Goal: Information Seeking & Learning: Learn about a topic

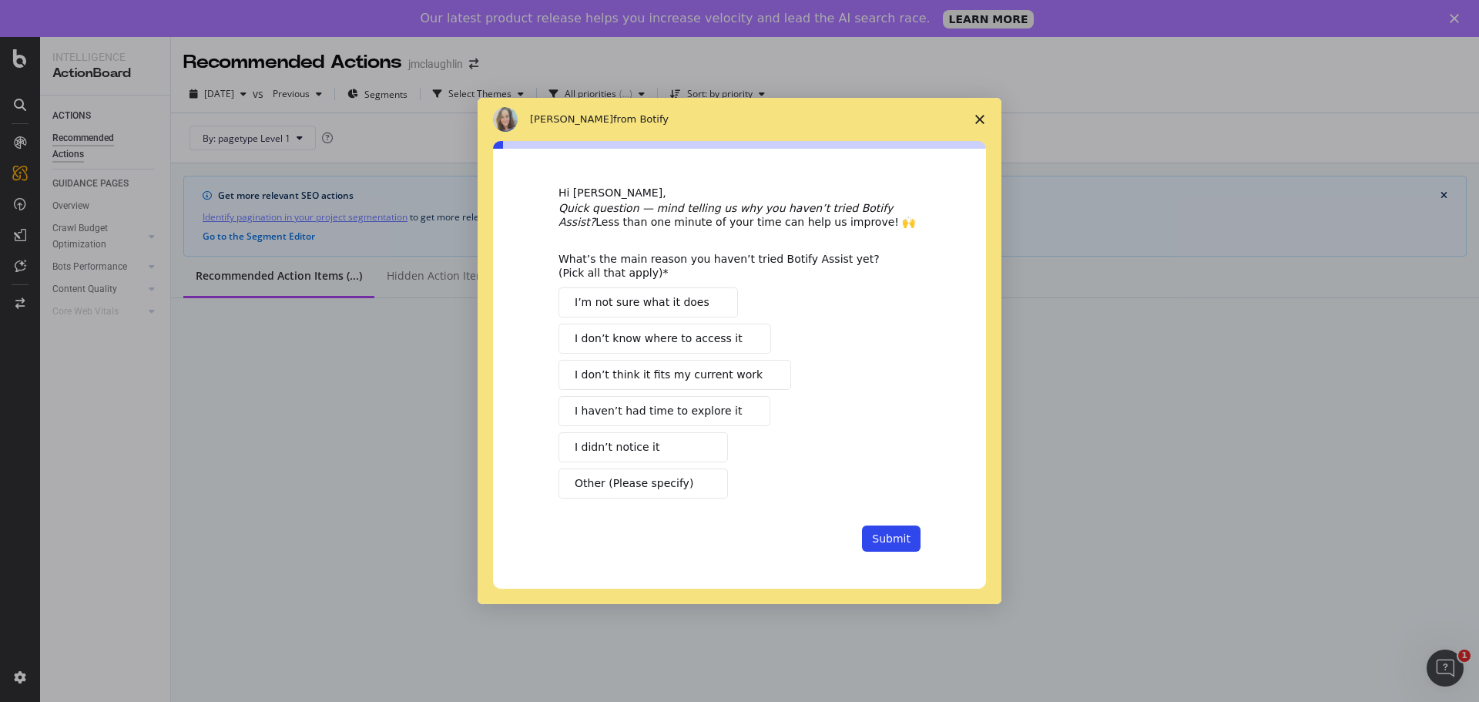
click at [976, 117] on icon "Close survey" at bounding box center [979, 119] width 9 height 9
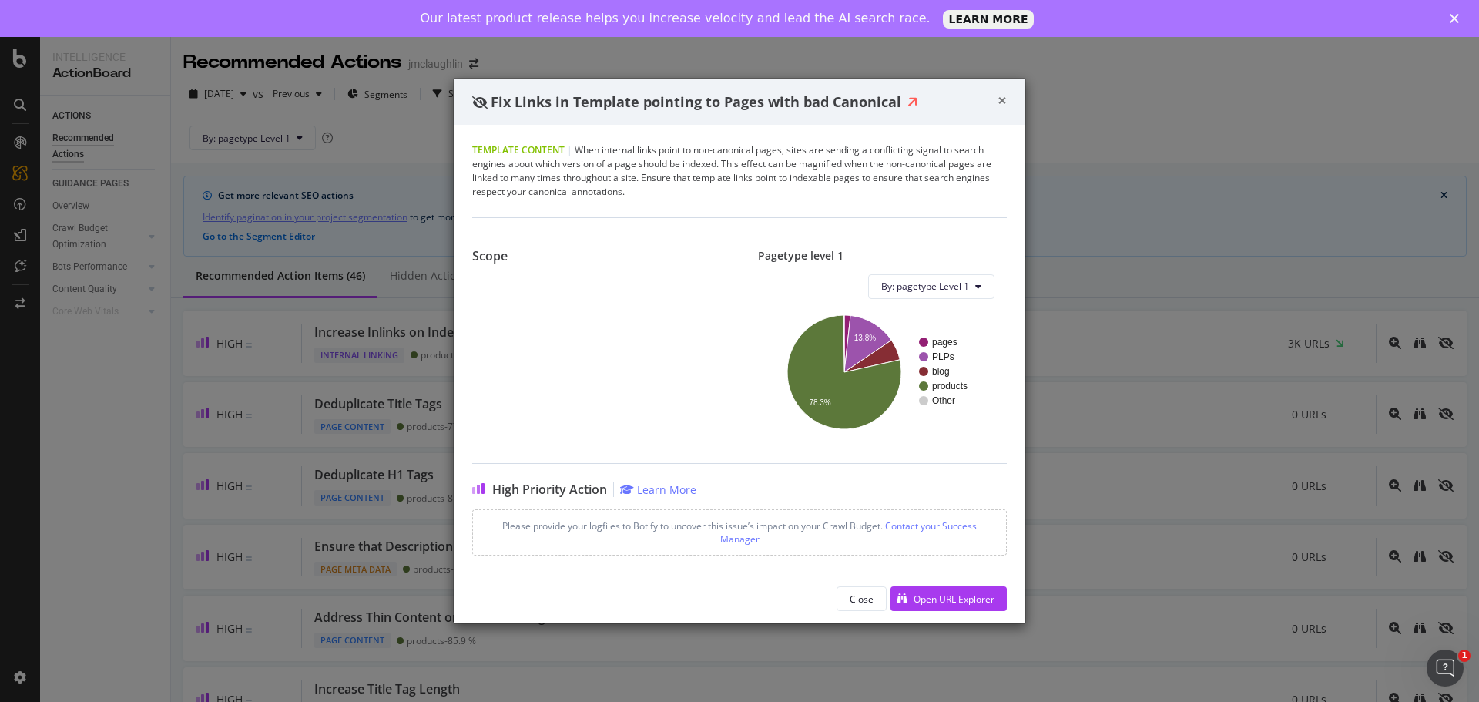
drag, startPoint x: 1001, startPoint y: 99, endPoint x: 989, endPoint y: 112, distance: 18.0
click at [1000, 99] on span "×" at bounding box center [1001, 100] width 9 height 22
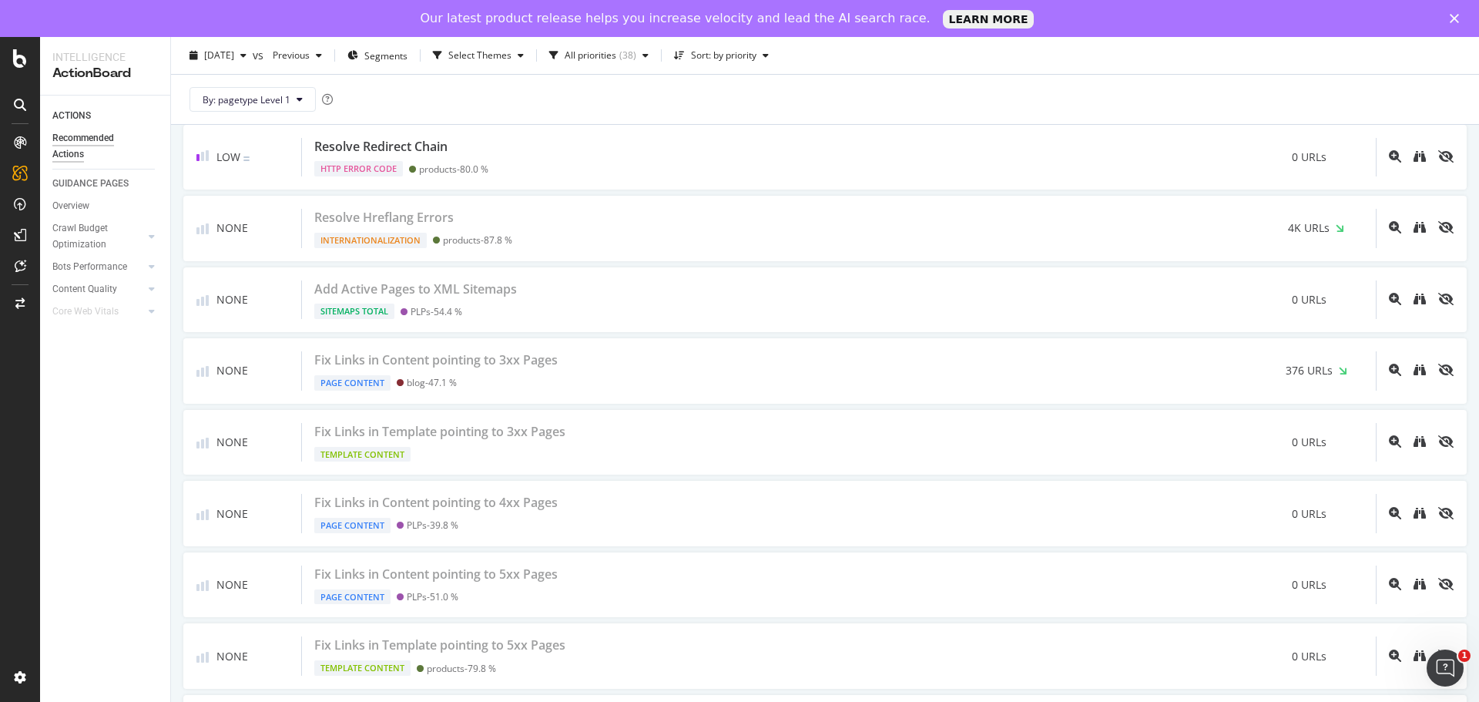
scroll to position [2720, 0]
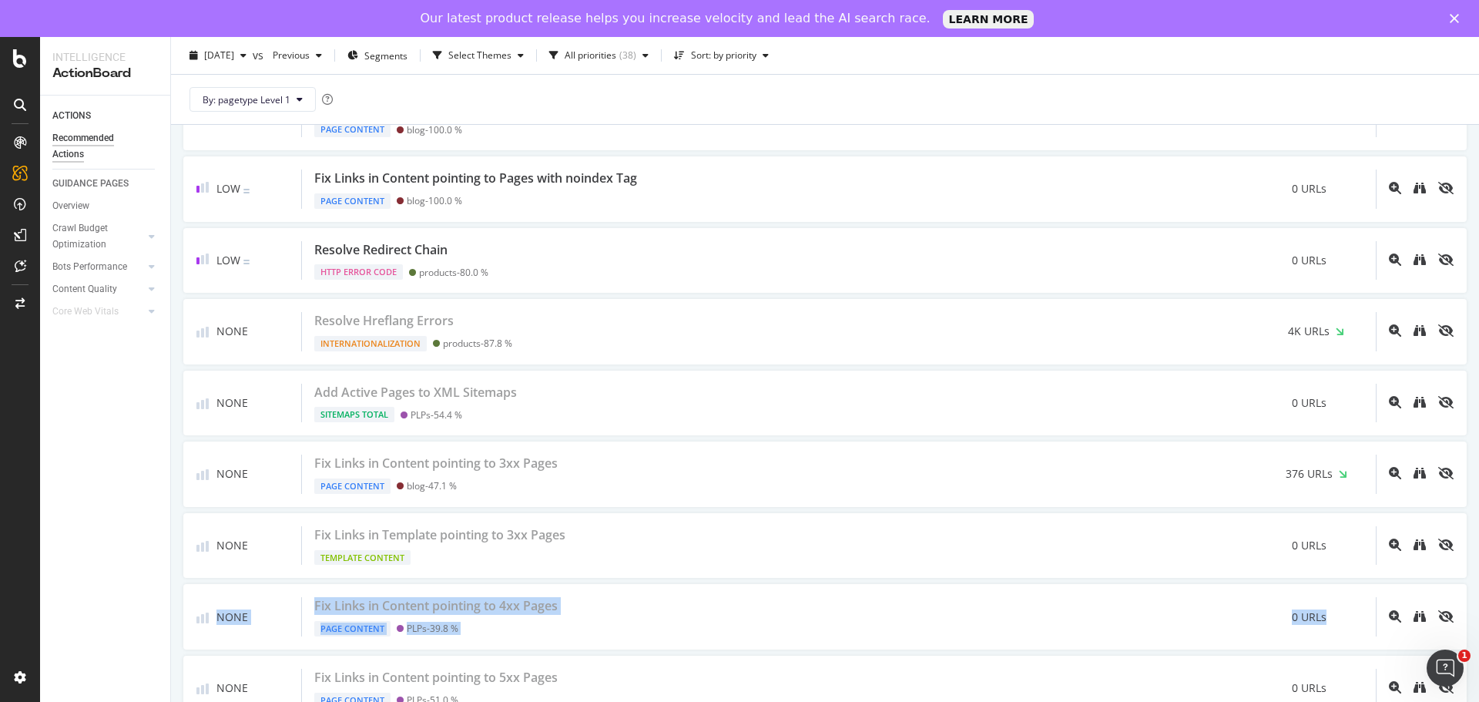
drag, startPoint x: 1458, startPoint y: 581, endPoint x: 1465, endPoint y: 531, distance: 50.5
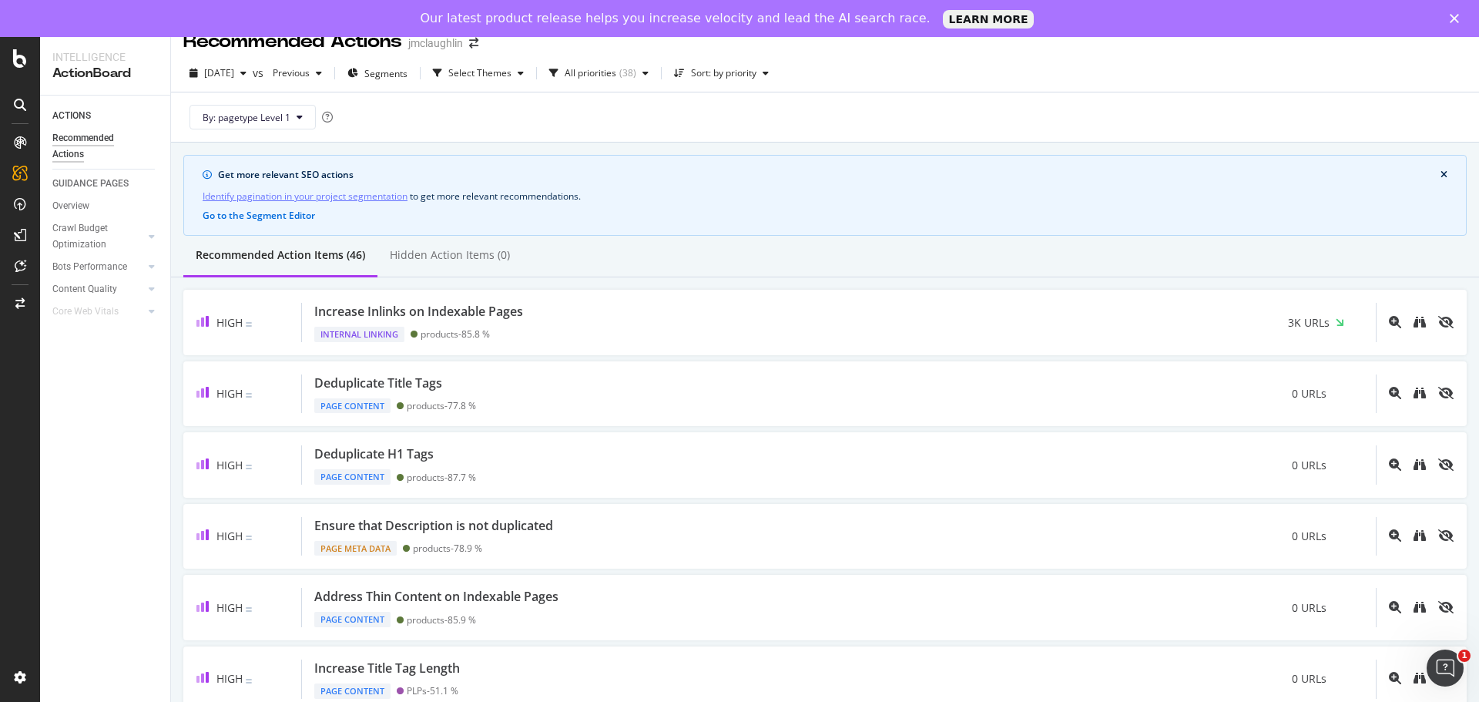
scroll to position [0, 0]
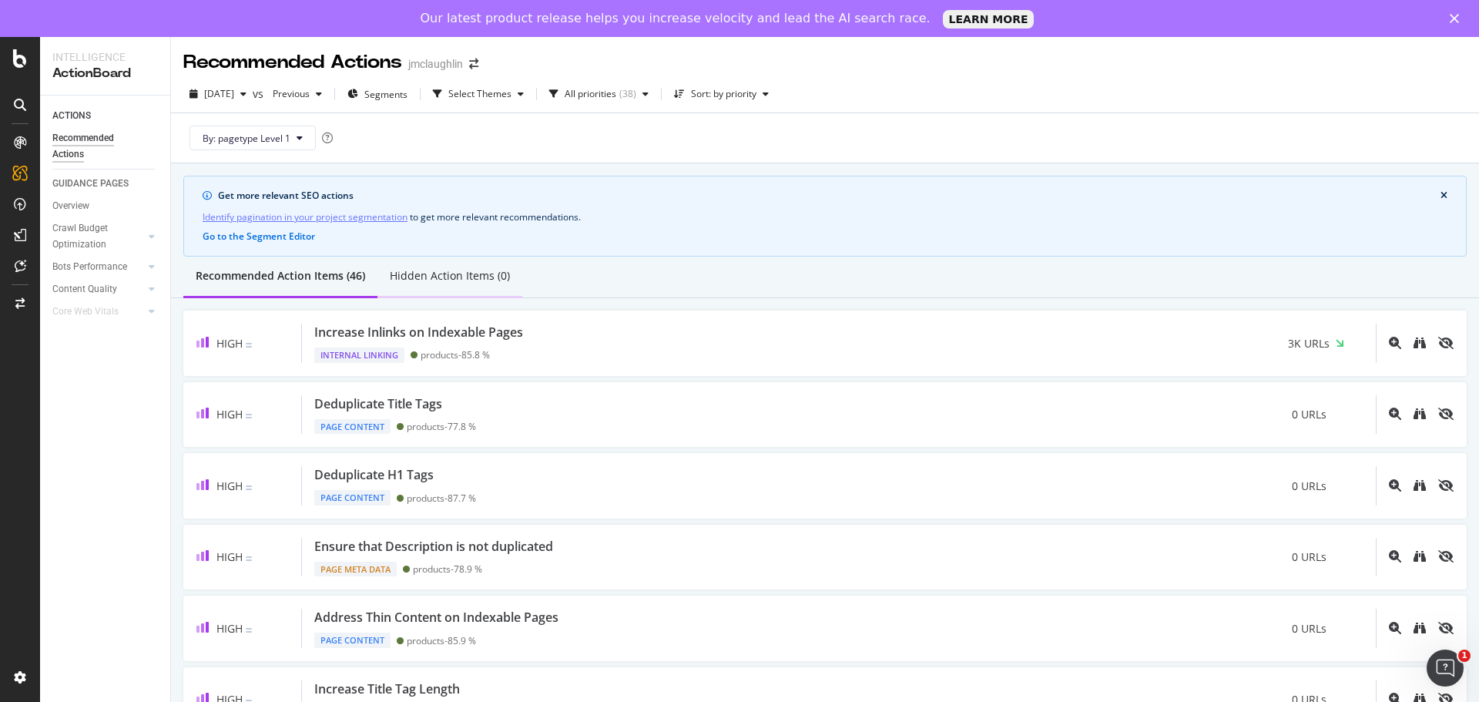
click at [476, 279] on div "Hidden Action Items (0)" at bounding box center [450, 275] width 120 height 15
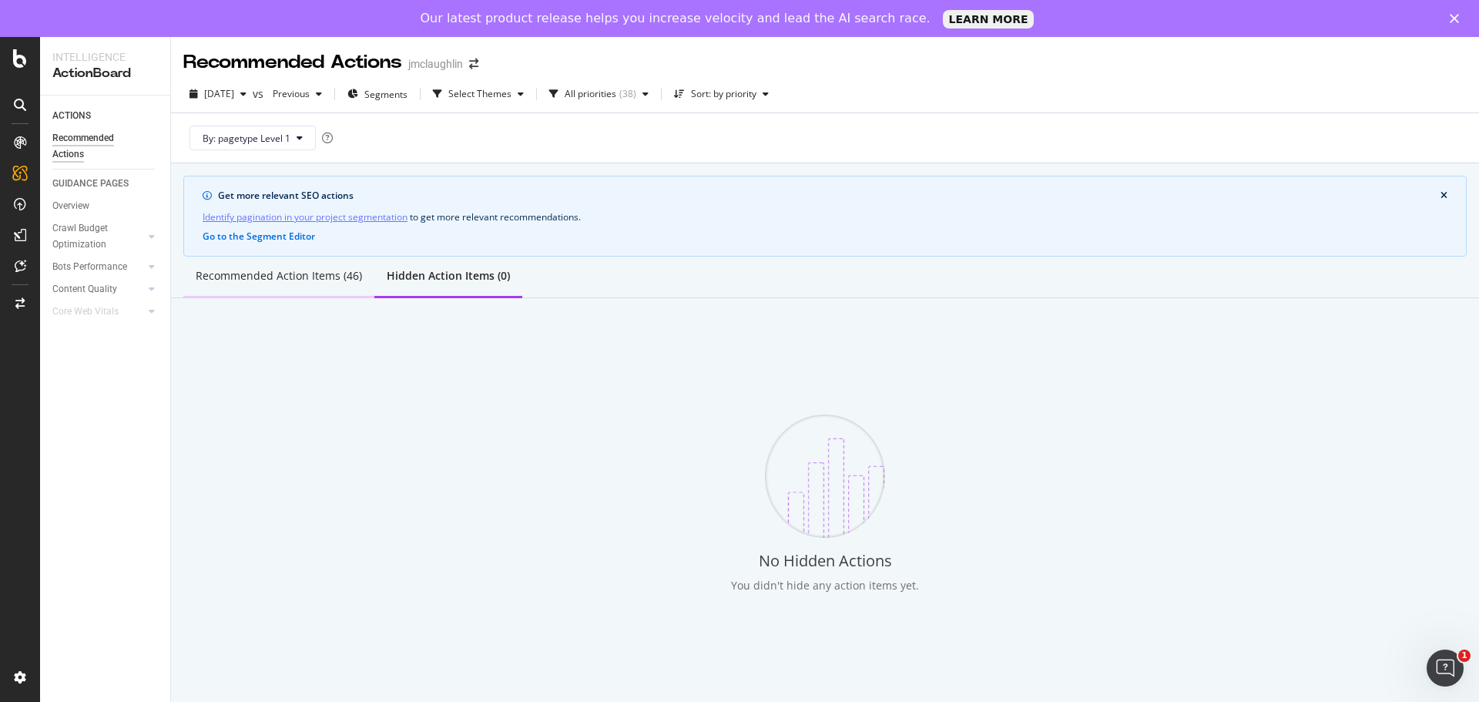
click at [265, 280] on div "Recommended Action Items (46)" at bounding box center [279, 275] width 166 height 15
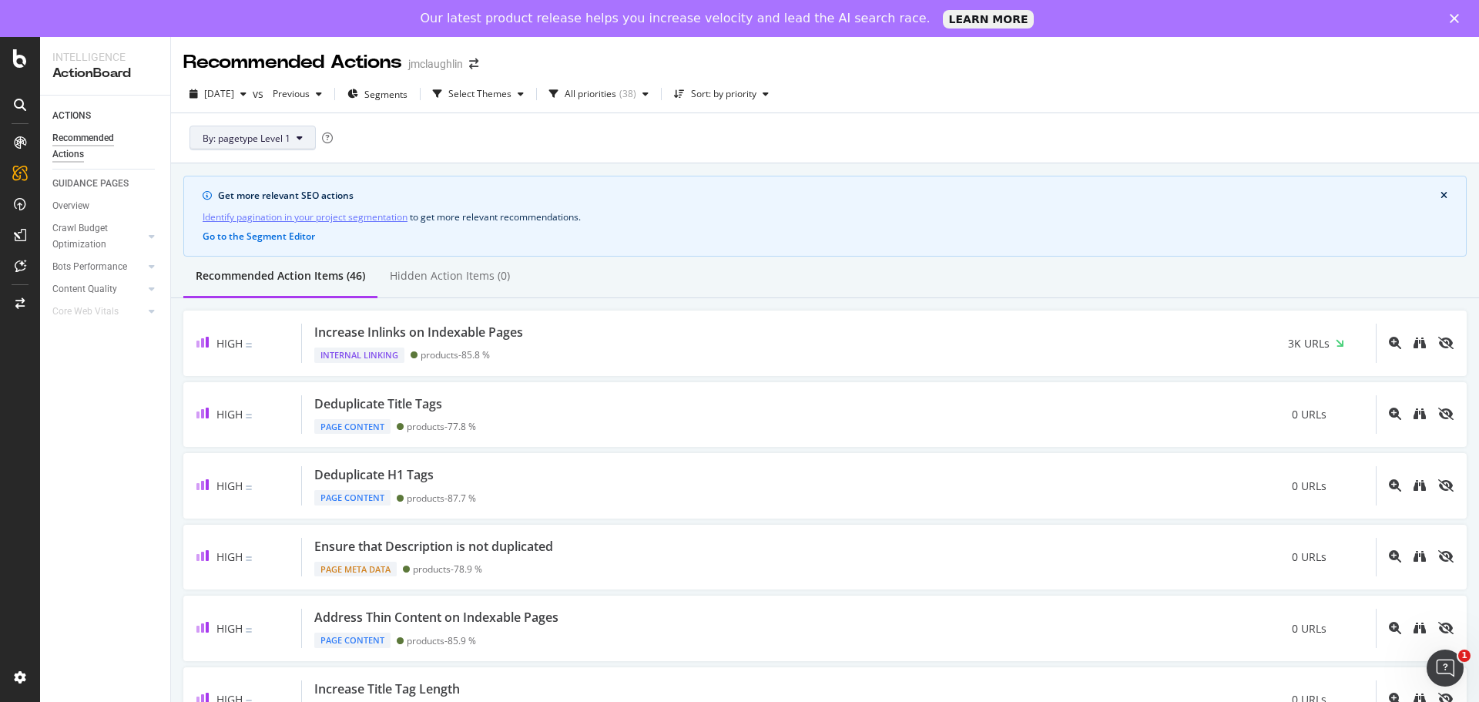
click at [271, 135] on span "By: pagetype Level 1" at bounding box center [247, 138] width 88 height 13
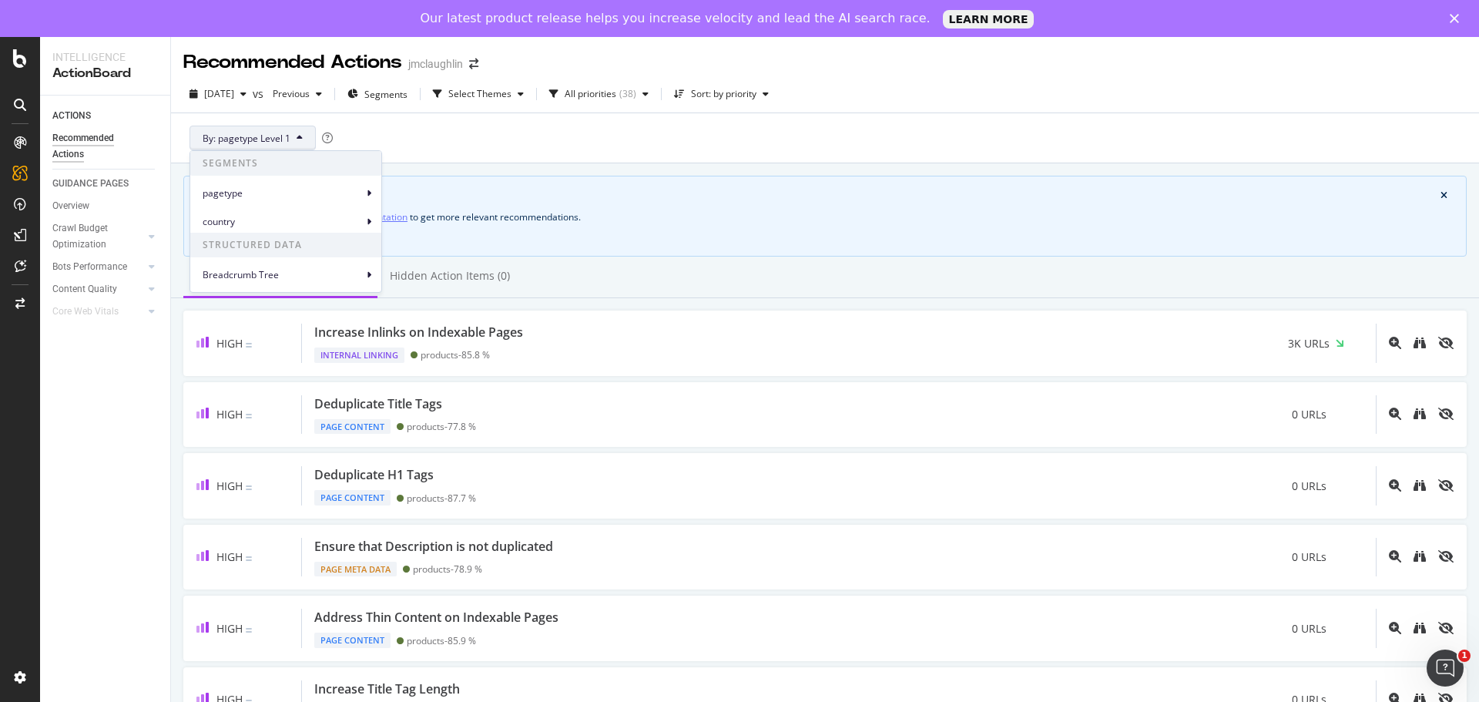
click at [897, 132] on div "By: pagetype Level 1" at bounding box center [824, 137] width 1283 height 49
